Goal: Information Seeking & Learning: Learn about a topic

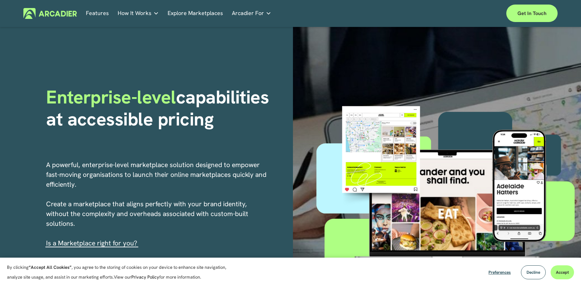
scroll to position [4, 0]
click at [529, 275] on button "Decline" at bounding box center [533, 272] width 25 height 14
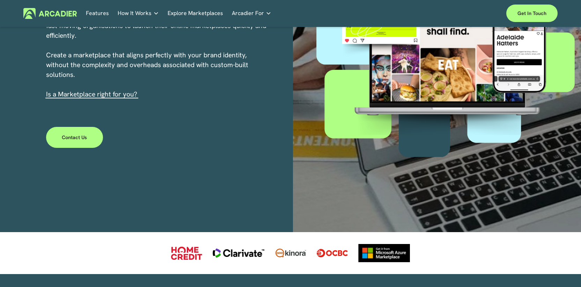
scroll to position [159, 0]
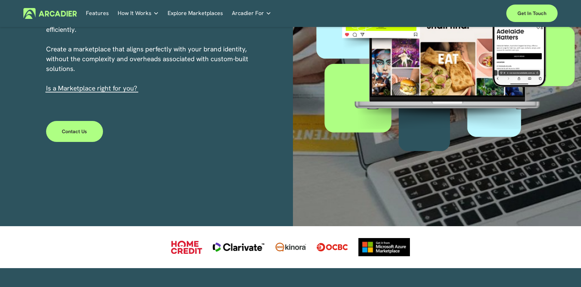
click at [113, 93] on p "A powerful, enterprise-level marketplace solution designed to empower fast-movi…" at bounding box center [156, 49] width 221 height 88
click at [110, 89] on link "s a Marketplace right for you?" at bounding box center [92, 88] width 89 height 9
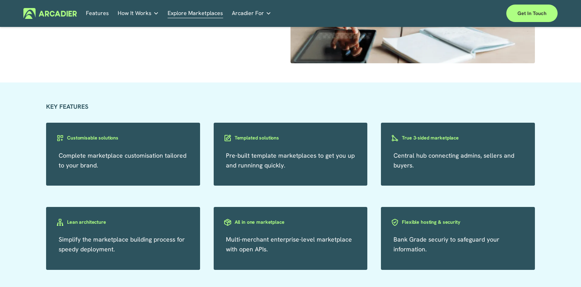
scroll to position [1154, 0]
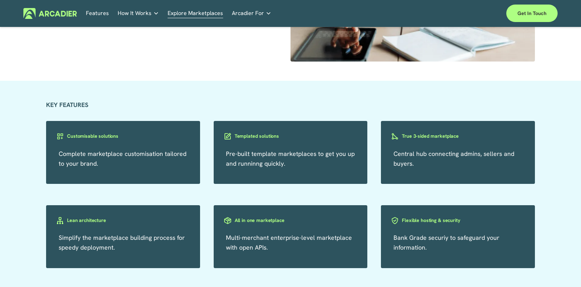
click at [248, 136] on h3 "Templated solutions" at bounding box center [257, 136] width 44 height 7
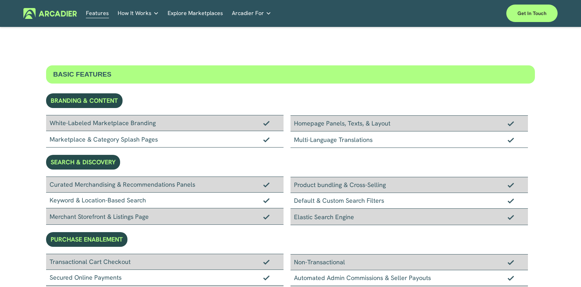
click at [149, 12] on span "How It Works" at bounding box center [135, 13] width 34 height 10
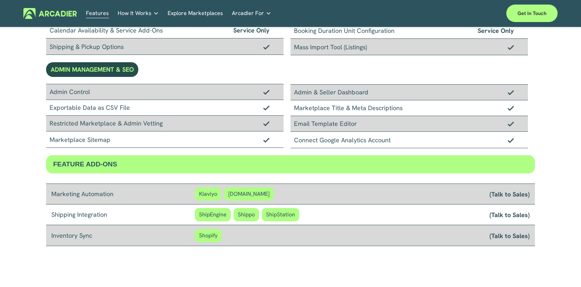
scroll to position [623, 0]
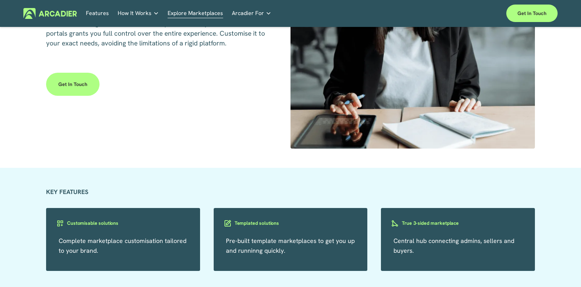
scroll to position [1042, 0]
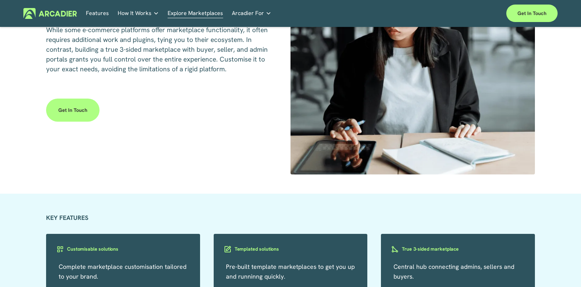
click at [0, 0] on link "Retail Marketplaces Whatever you are offering to your customer, we bring it all…" at bounding box center [0, 0] width 0 height 0
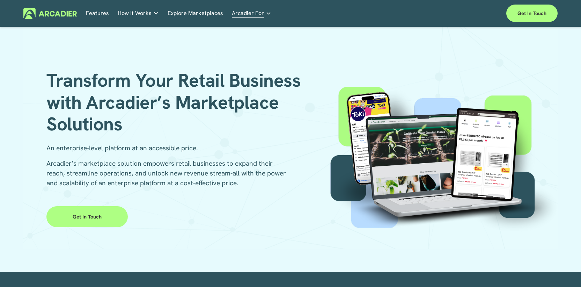
click at [71, 13] on img at bounding box center [49, 13] width 53 height 11
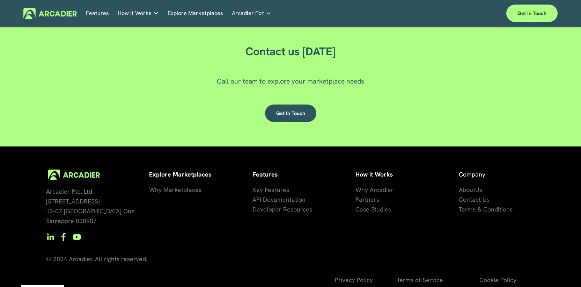
scroll to position [2079, 0]
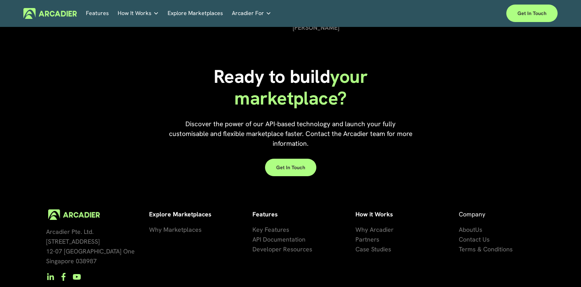
scroll to position [2051, 0]
